Goal: Information Seeking & Learning: Learn about a topic

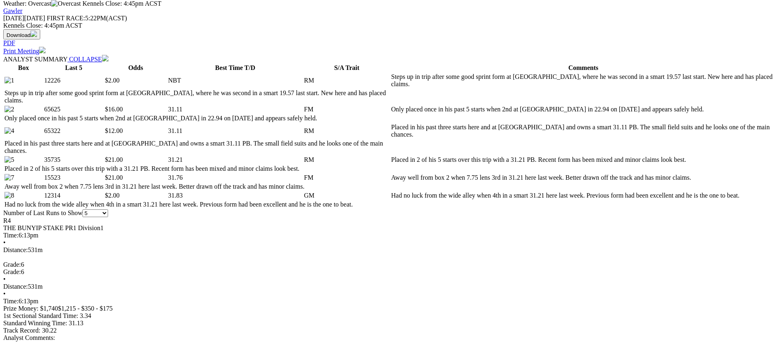
scroll to position [369, 0]
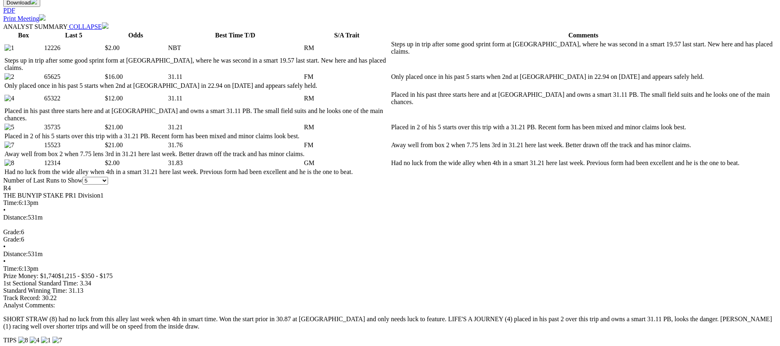
scroll to position [412, 0]
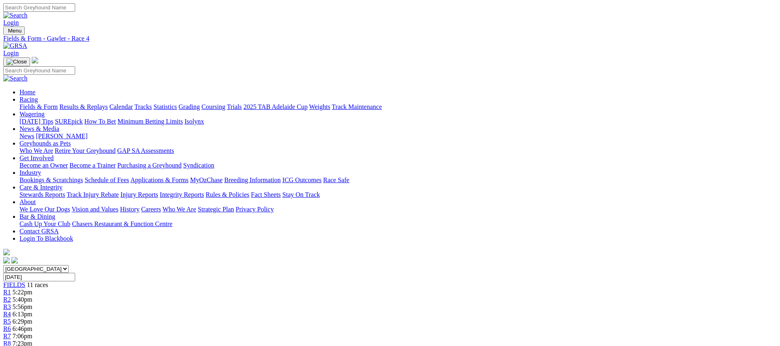
click at [11, 318] on link "R5" at bounding box center [7, 321] width 8 height 7
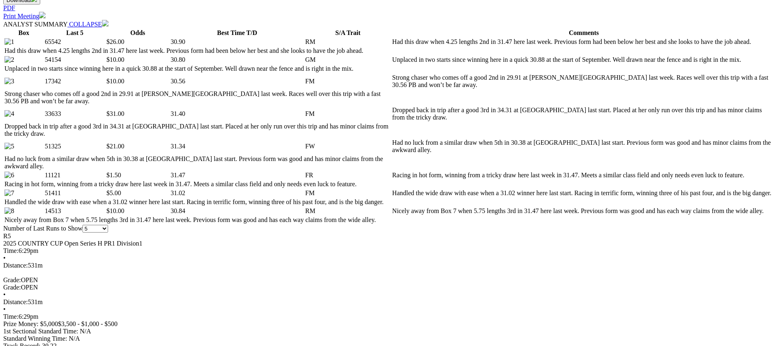
scroll to position [405, 0]
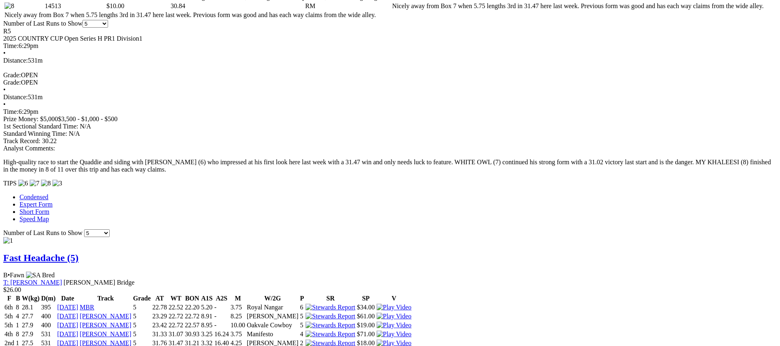
scroll to position [0, 0]
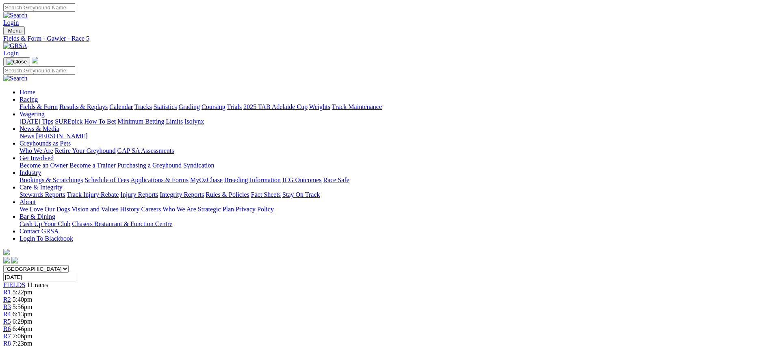
click at [11, 325] on link "R6" at bounding box center [7, 328] width 8 height 7
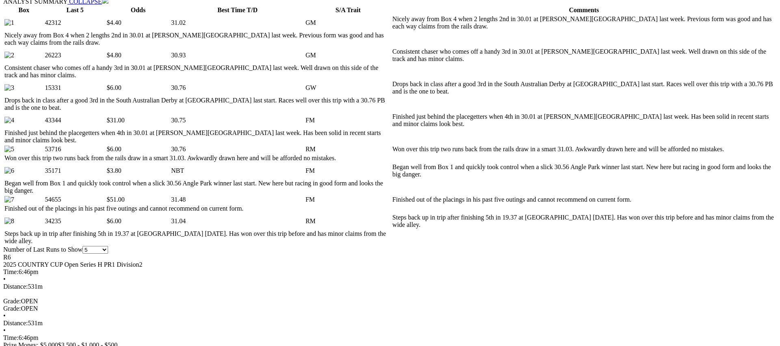
scroll to position [427, 0]
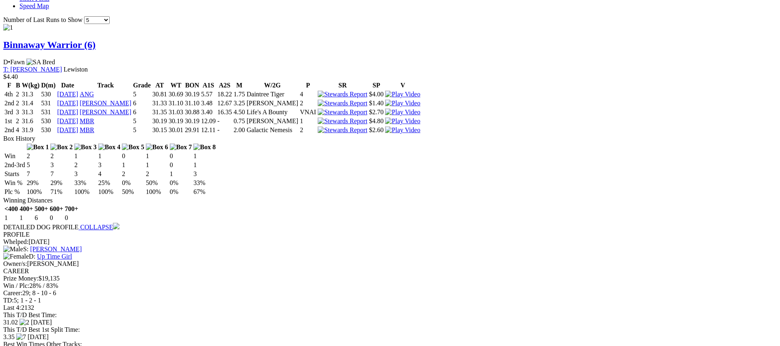
scroll to position [865, 0]
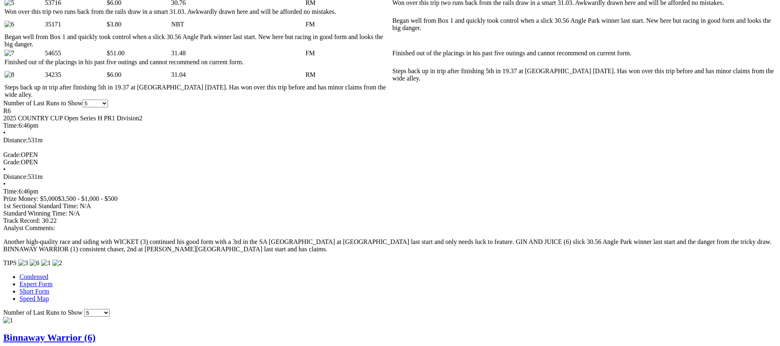
scroll to position [575, 0]
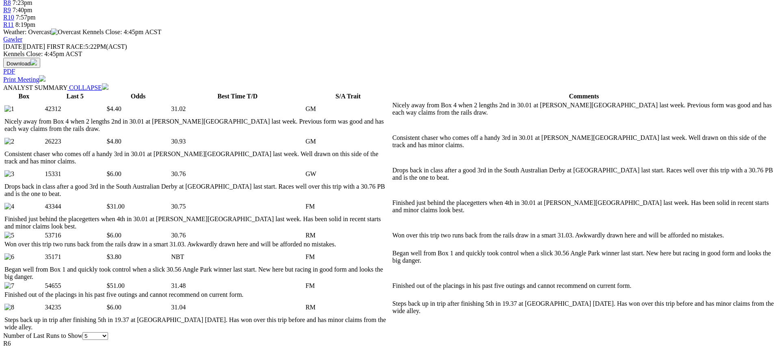
scroll to position [0, 0]
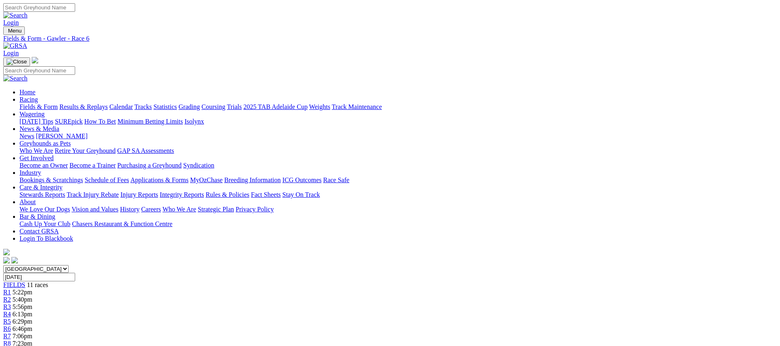
click at [458, 332] on div "R7 7:06pm" at bounding box center [389, 335] width 773 height 7
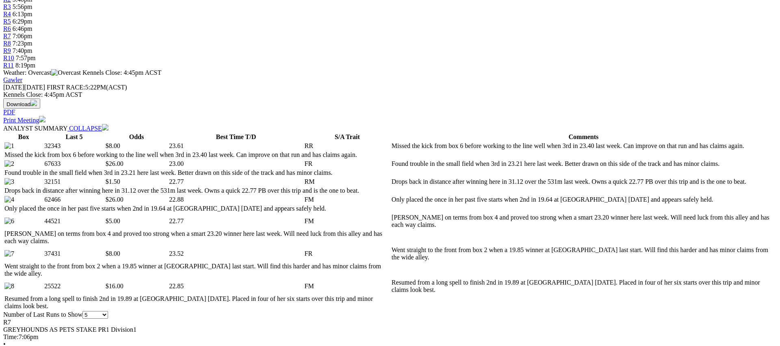
scroll to position [302, 0]
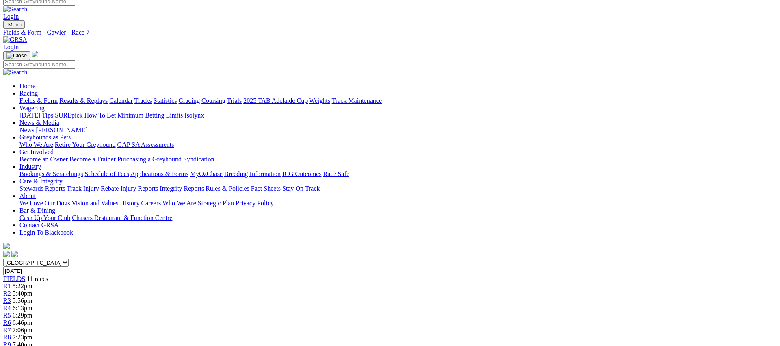
scroll to position [6, 0]
click at [32, 333] on span "7:23pm" at bounding box center [23, 336] width 20 height 7
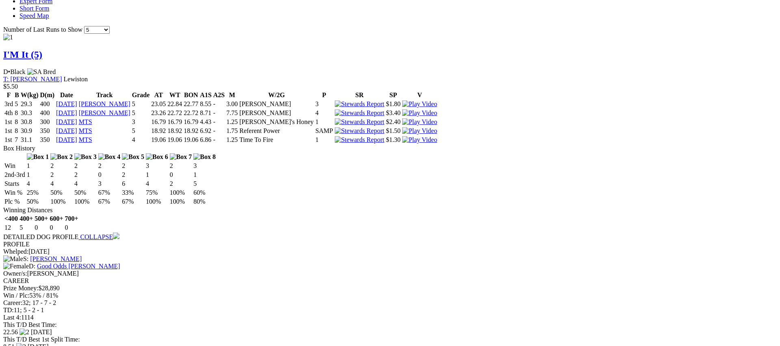
scroll to position [809, 0]
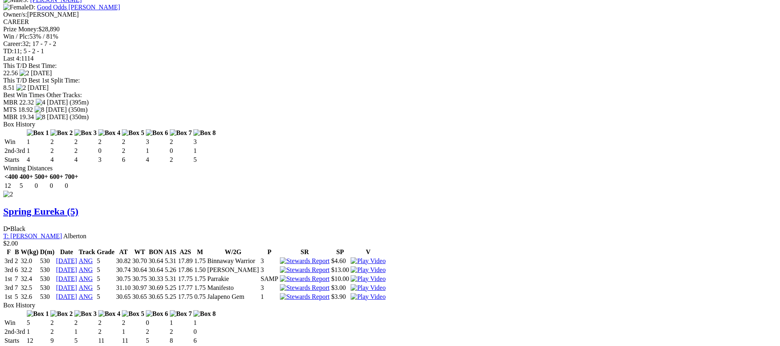
scroll to position [1068, 0]
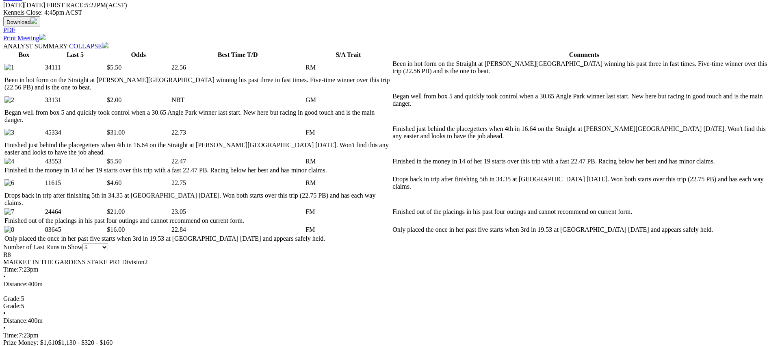
scroll to position [412, 0]
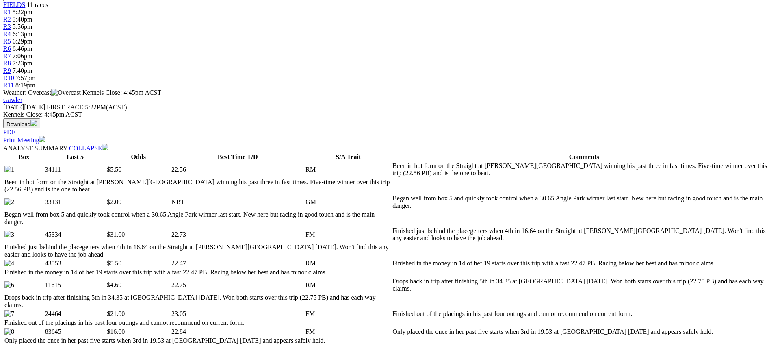
scroll to position [0, 0]
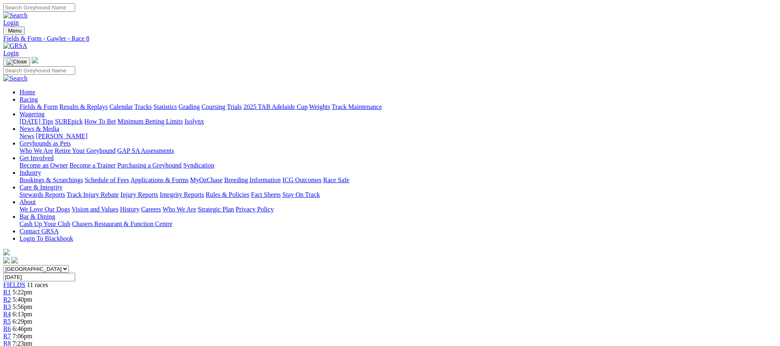
click at [11, 345] on span "R9" at bounding box center [7, 350] width 8 height 7
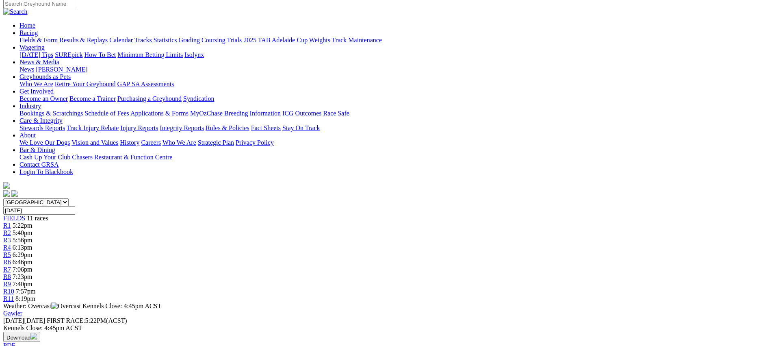
scroll to position [82, 0]
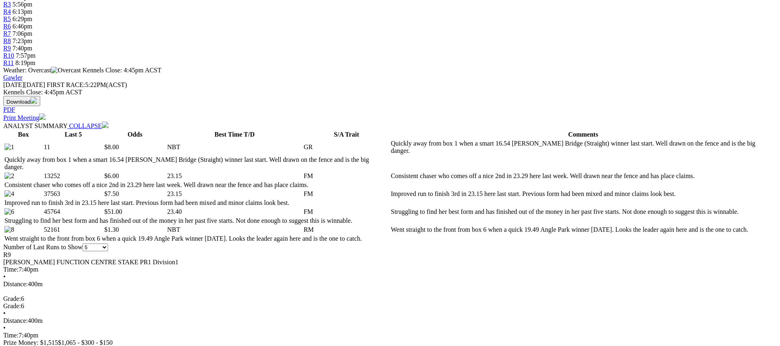
scroll to position [316, 0]
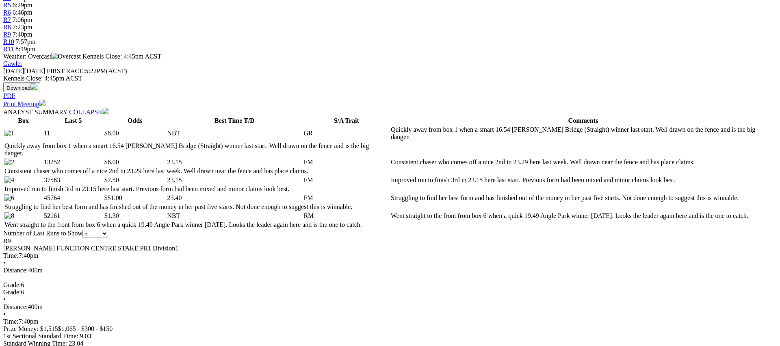
drag, startPoint x: 649, startPoint y: 192, endPoint x: 639, endPoint y: 192, distance: 10.2
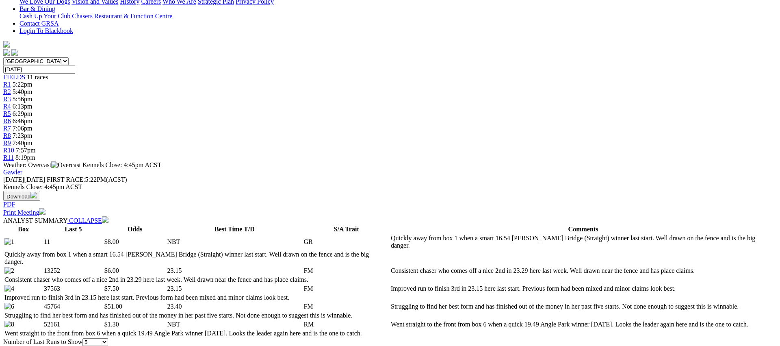
scroll to position [0, 0]
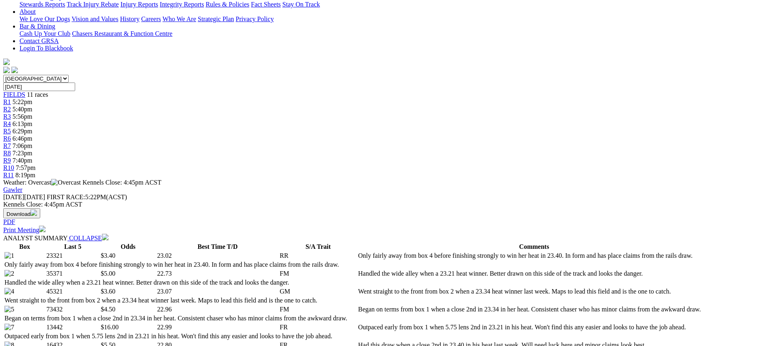
scroll to position [281, 0]
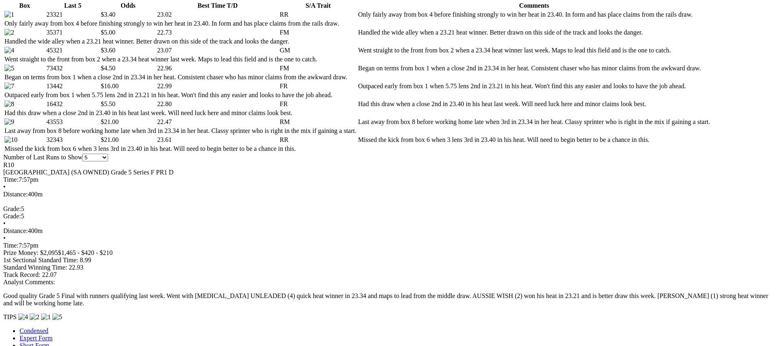
scroll to position [428, 0]
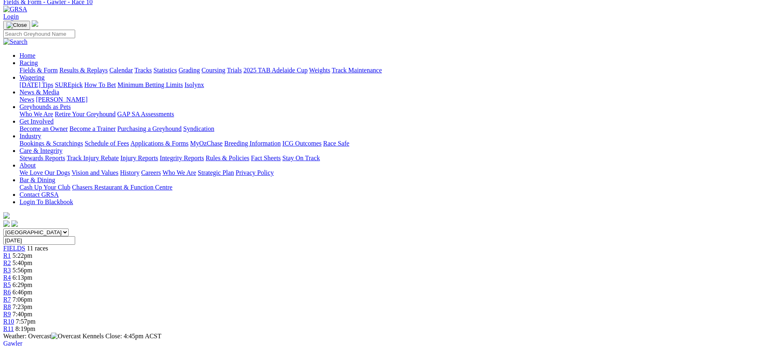
scroll to position [0, 0]
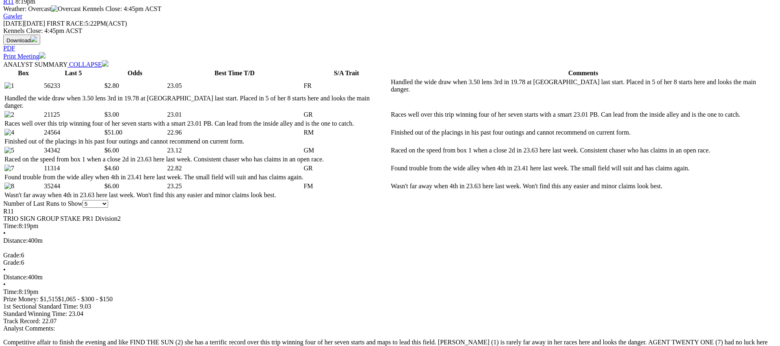
drag, startPoint x: 650, startPoint y: 158, endPoint x: 674, endPoint y: 153, distance: 24.4
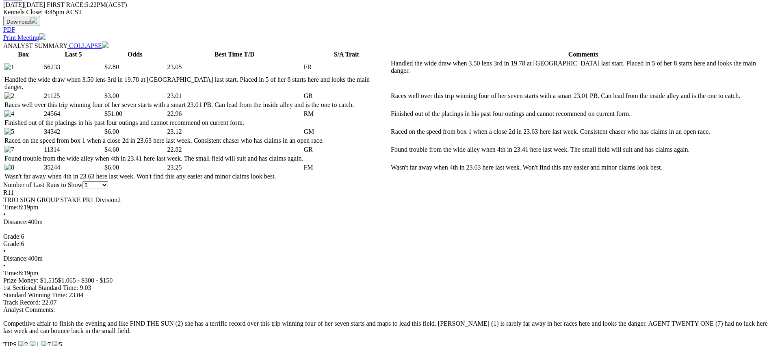
scroll to position [382, 0]
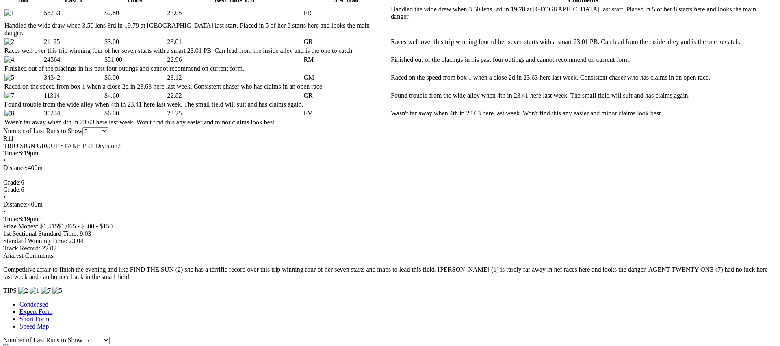
scroll to position [478, 0]
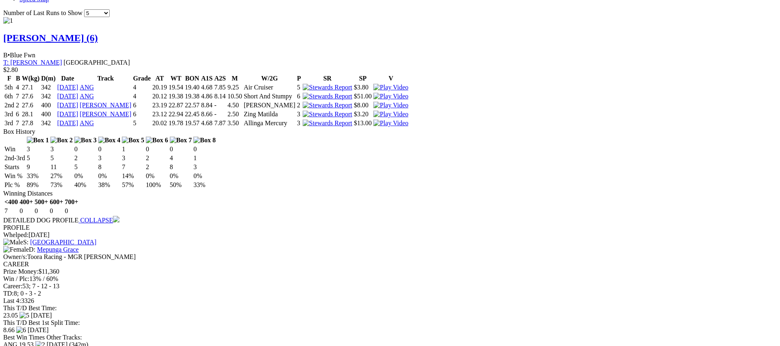
scroll to position [771, 0]
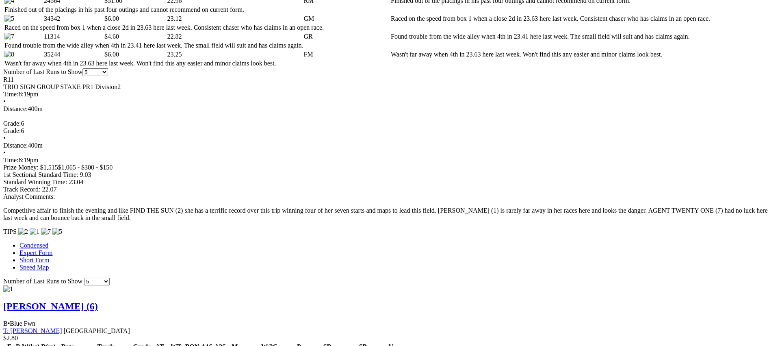
scroll to position [445, 0]
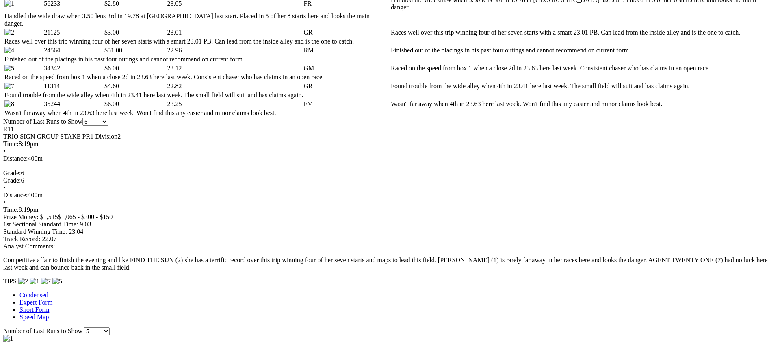
drag, startPoint x: 478, startPoint y: 25, endPoint x: 471, endPoint y: 30, distance: 8.6
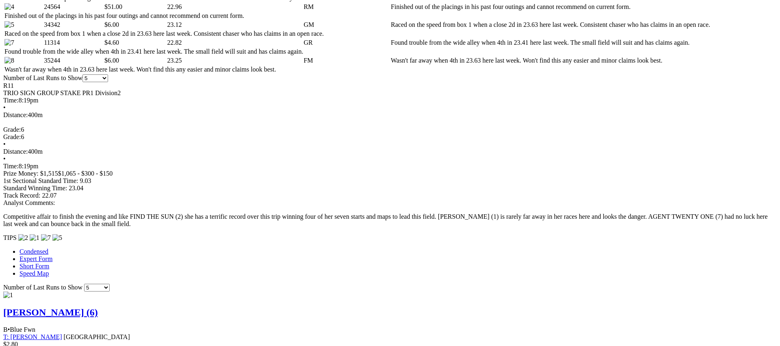
scroll to position [0, 0]
